Goal: Task Accomplishment & Management: Manage account settings

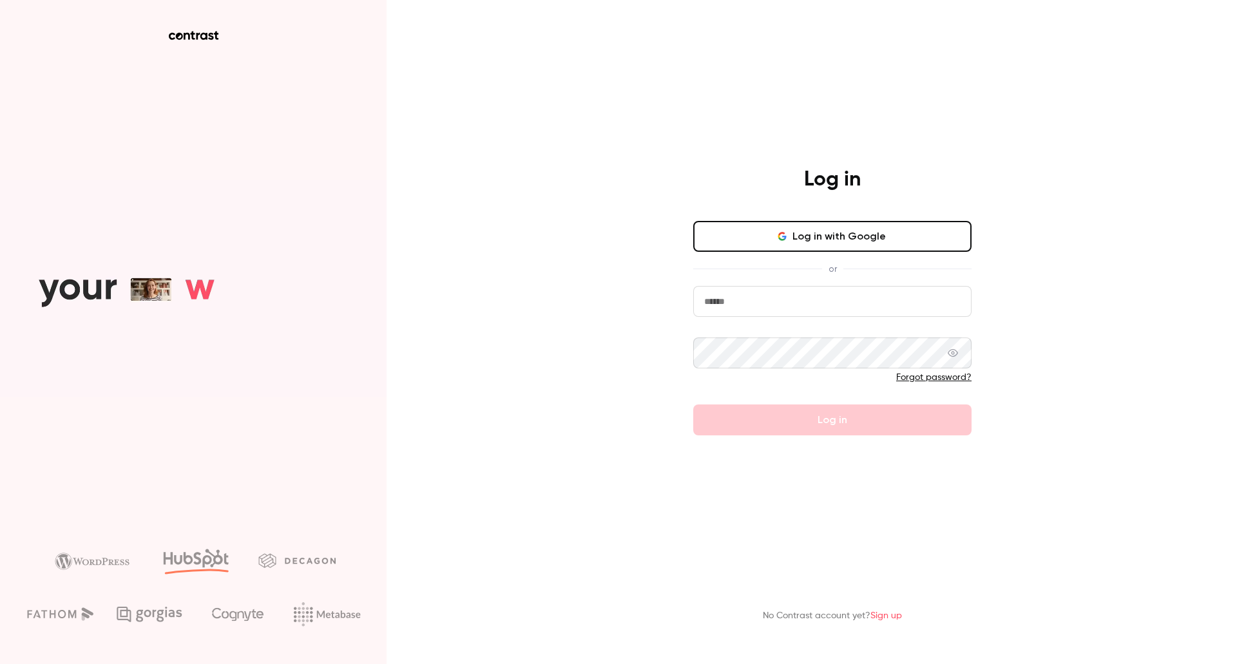
type input "**********"
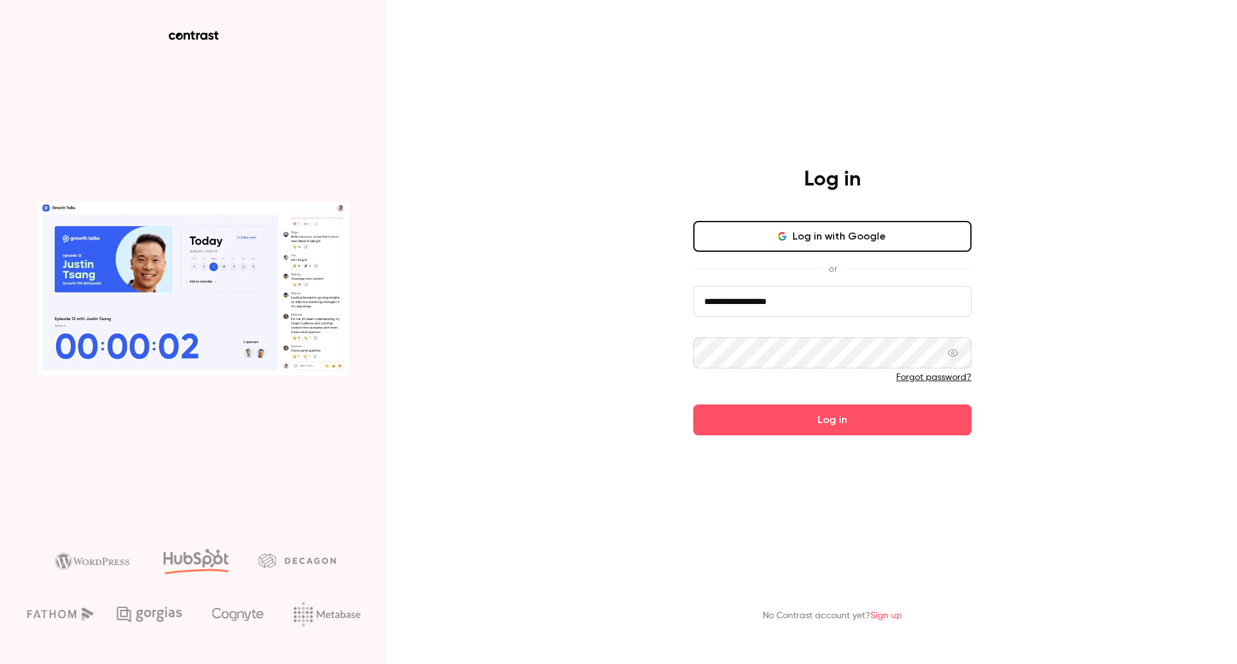
click at [768, 302] on input "**********" at bounding box center [832, 301] width 278 height 31
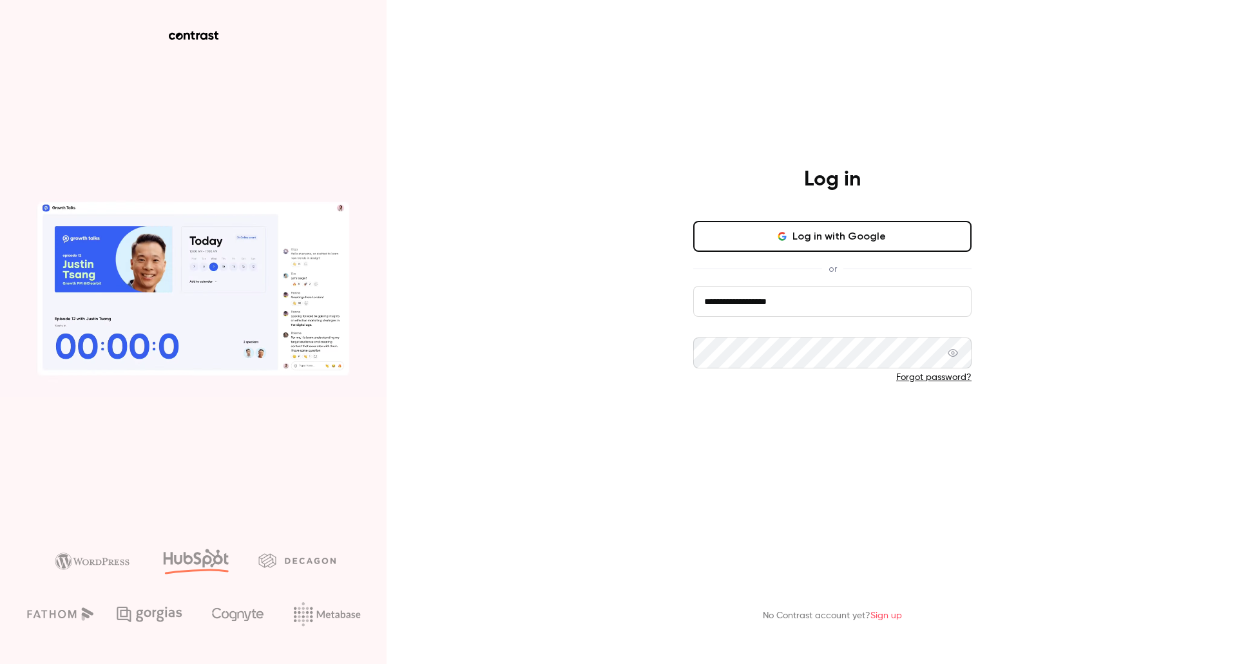
click at [878, 421] on button "Log in" at bounding box center [832, 420] width 278 height 31
